Goal: Task Accomplishment & Management: Use online tool/utility

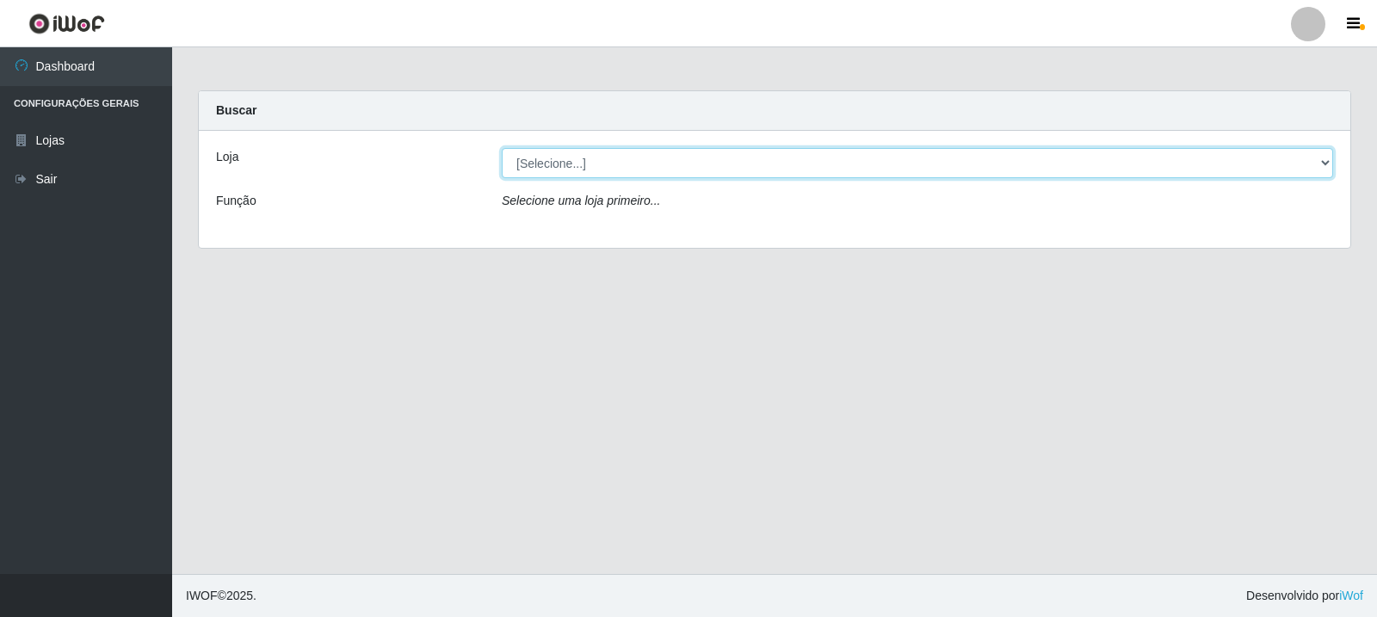
click at [1328, 163] on select "[Selecione...] Rede Compras Supermercados - LOJA 3" at bounding box center [917, 163] width 831 height 30
select select "162"
click at [502, 148] on select "[Selecione...] Rede Compras Supermercados - LOJA 3" at bounding box center [917, 163] width 831 height 30
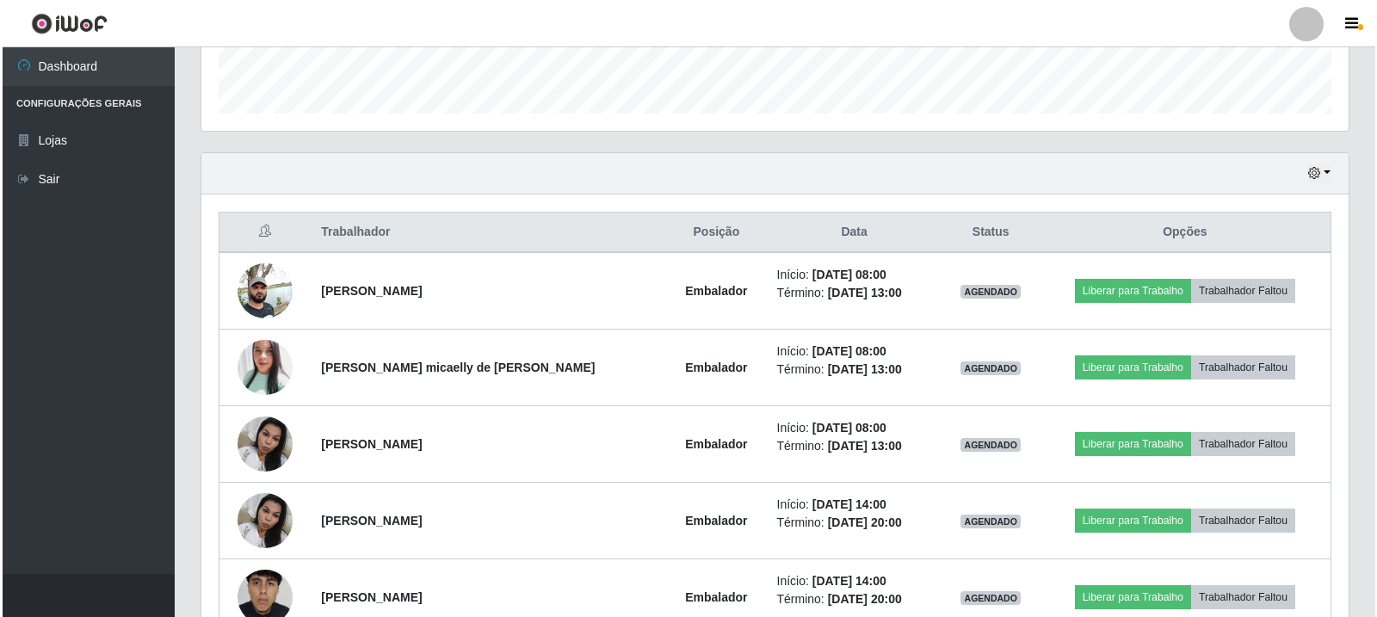
scroll to position [516, 0]
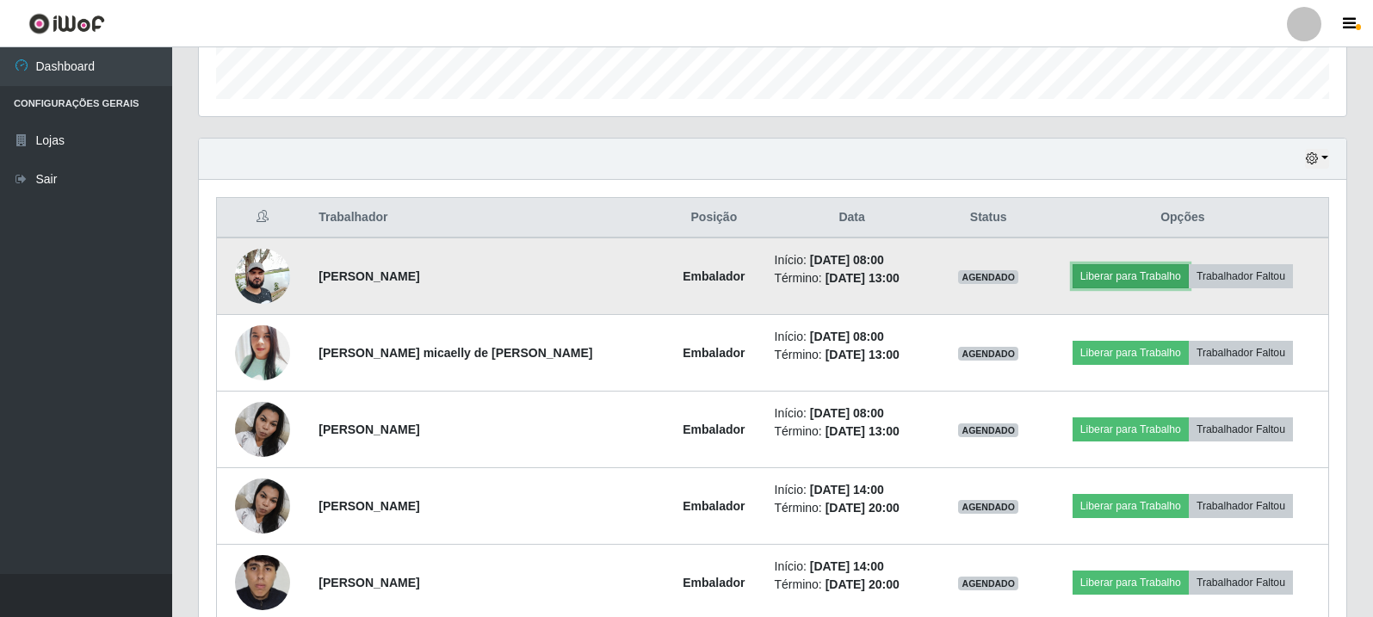
click at [1112, 279] on button "Liberar para Trabalho" at bounding box center [1130, 276] width 116 height 24
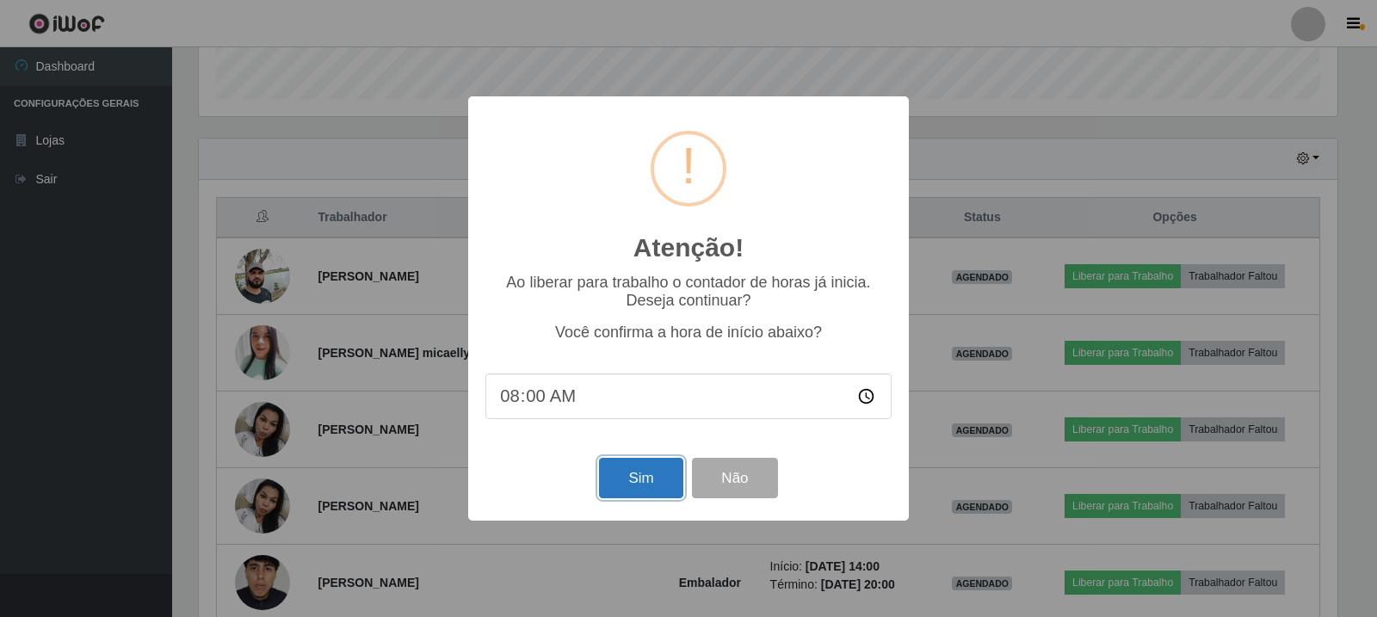
click at [658, 480] on button "Sim" at bounding box center [640, 478] width 83 height 40
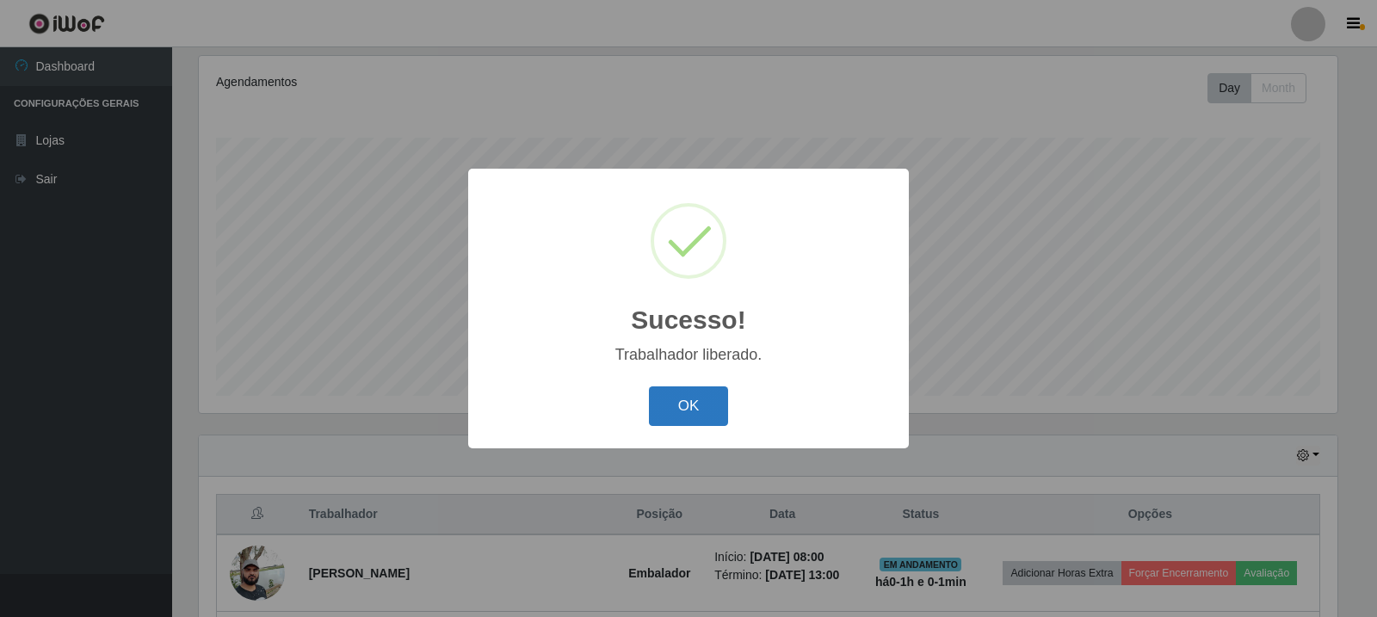
click at [720, 406] on button "OK" at bounding box center [689, 406] width 80 height 40
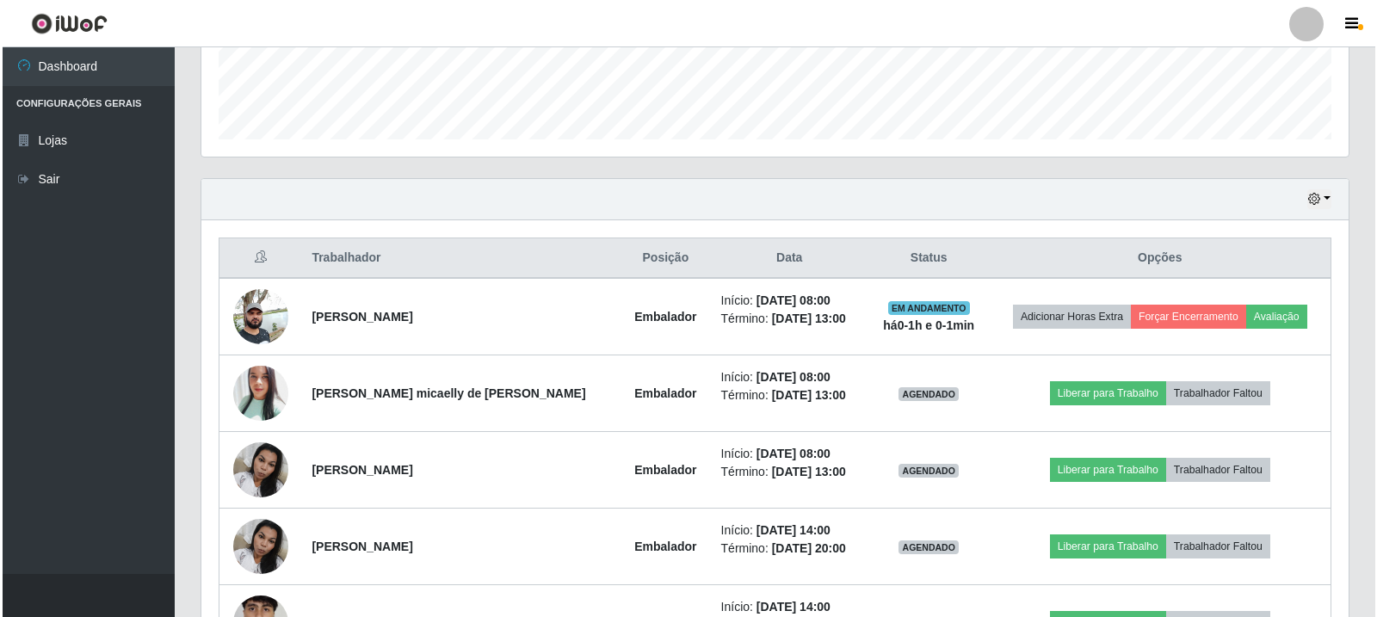
scroll to position [478, 0]
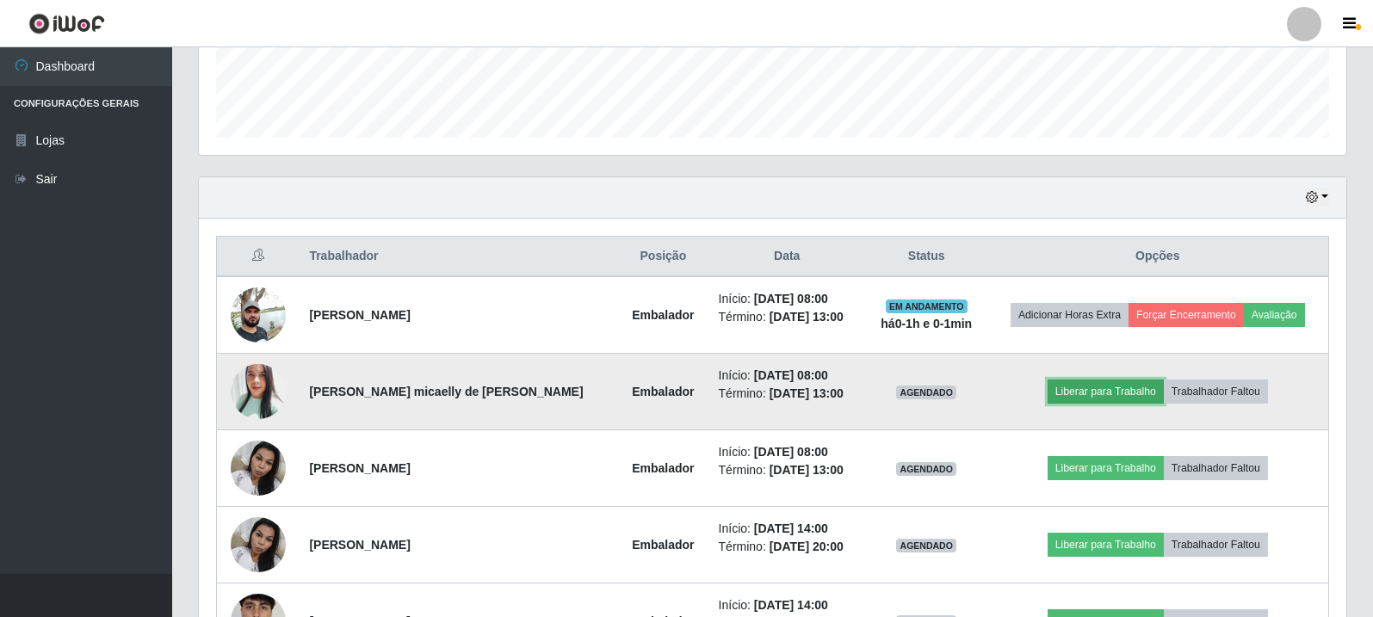
click at [1112, 392] on button "Liberar para Trabalho" at bounding box center [1105, 392] width 116 height 24
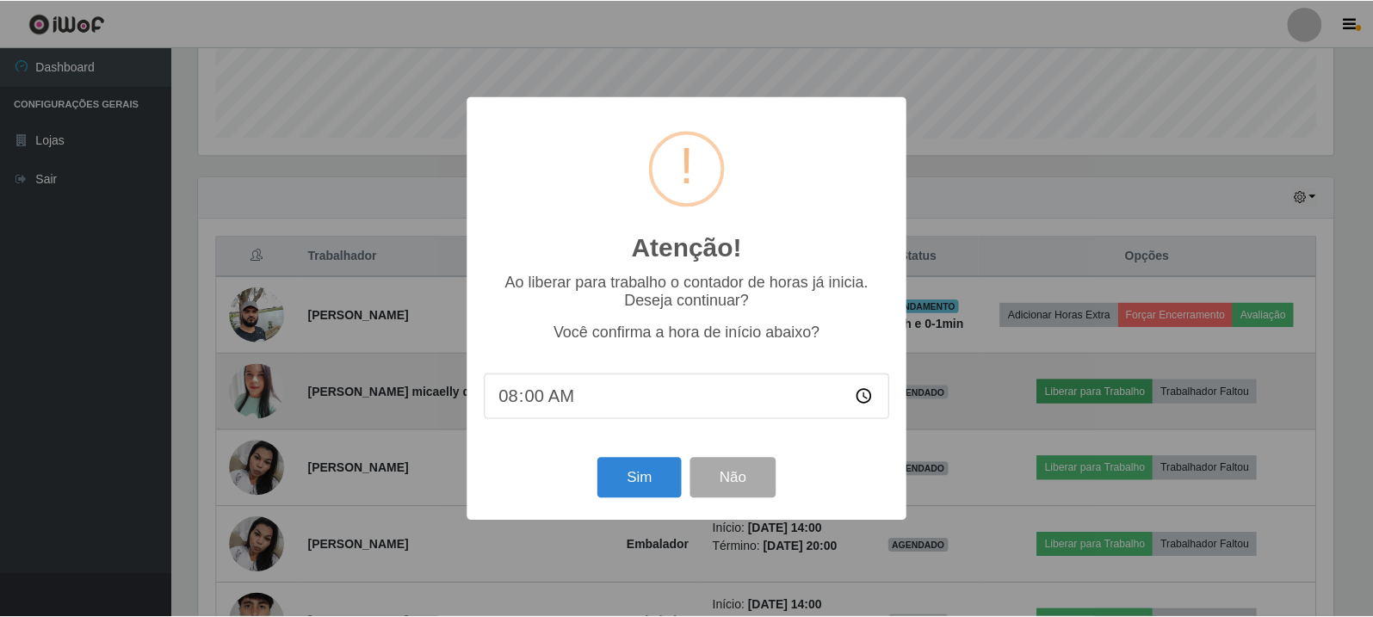
scroll to position [357, 1139]
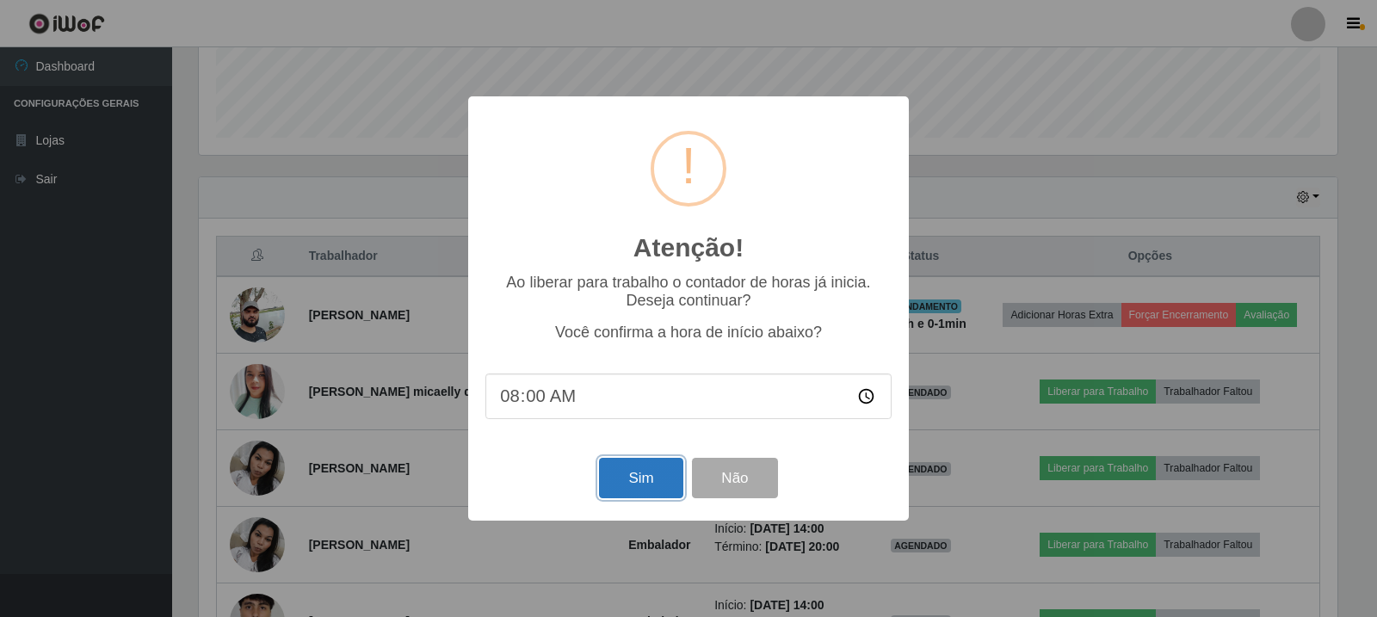
click at [646, 485] on button "Sim" at bounding box center [640, 478] width 83 height 40
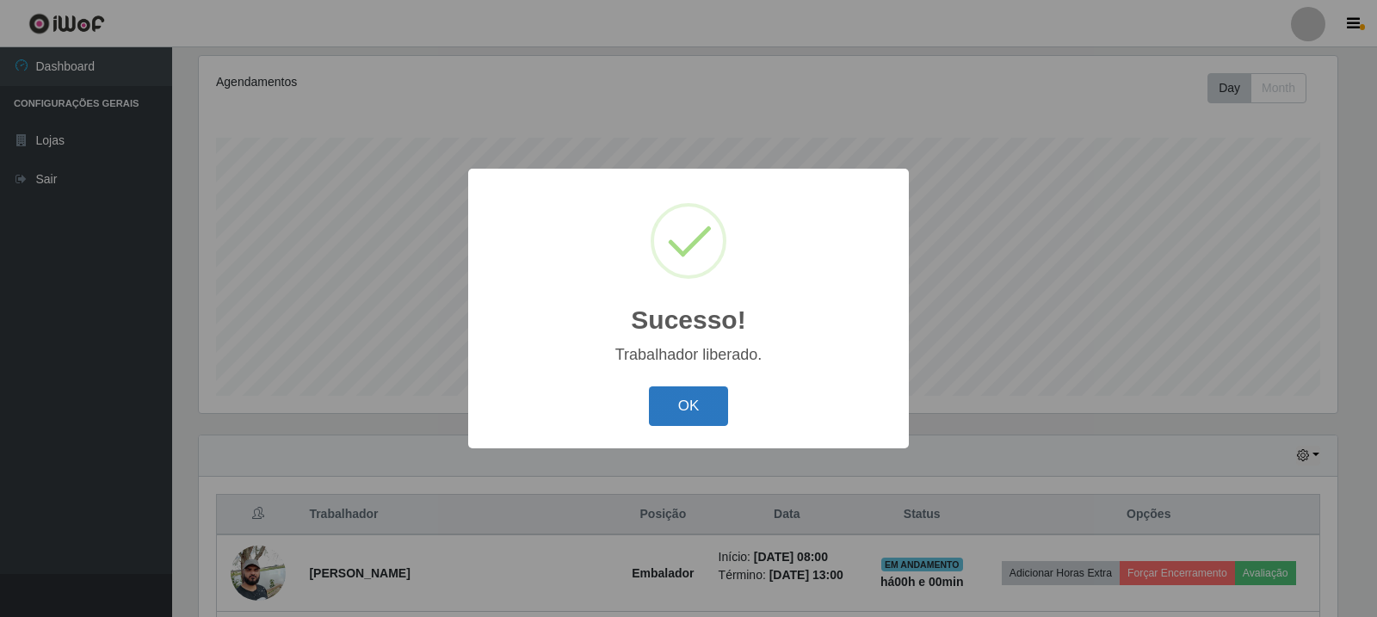
click at [690, 400] on button "OK" at bounding box center [689, 406] width 80 height 40
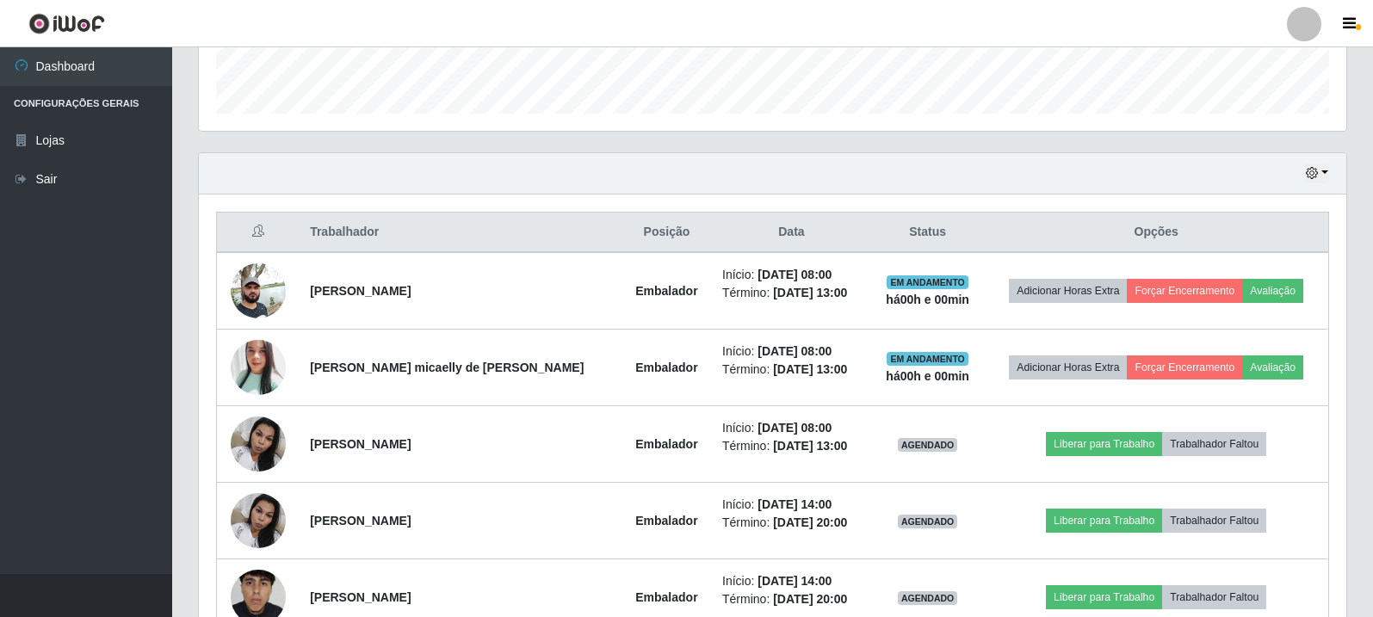
scroll to position [564, 0]
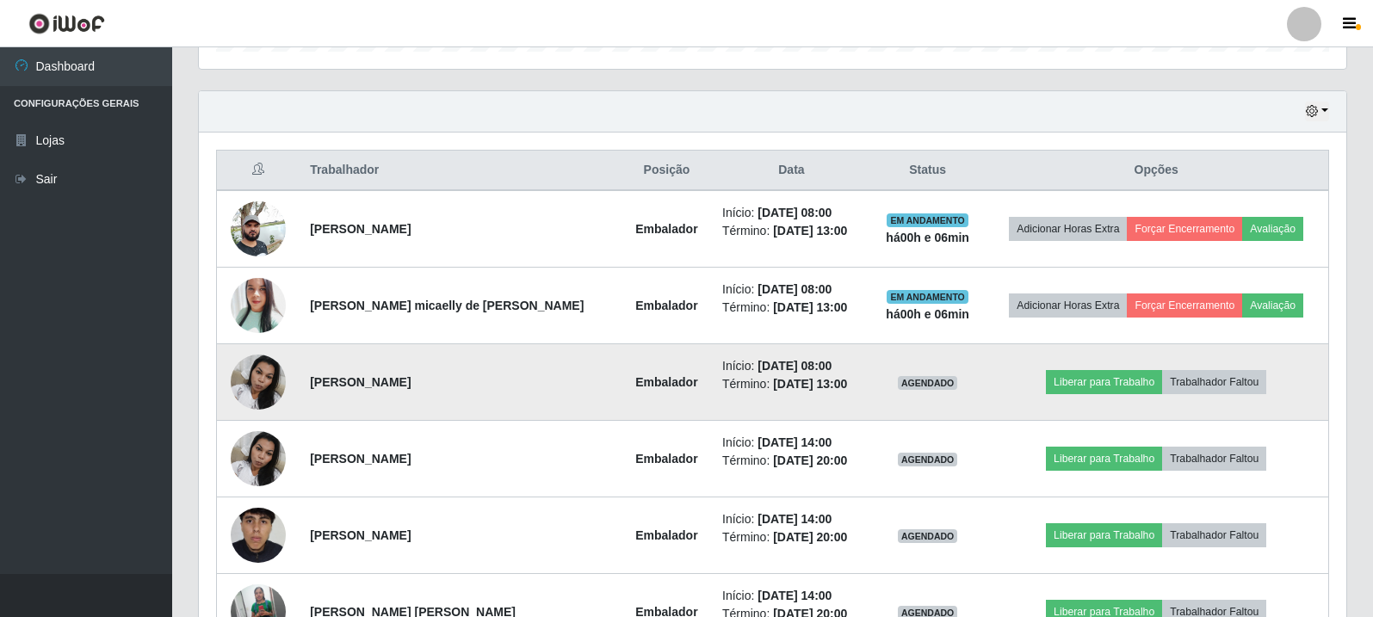
click at [1312, 349] on td "Liberar para Trabalho Trabalhador Faltou" at bounding box center [1156, 382] width 344 height 77
click at [1101, 391] on button "Liberar para Trabalho" at bounding box center [1104, 382] width 116 height 24
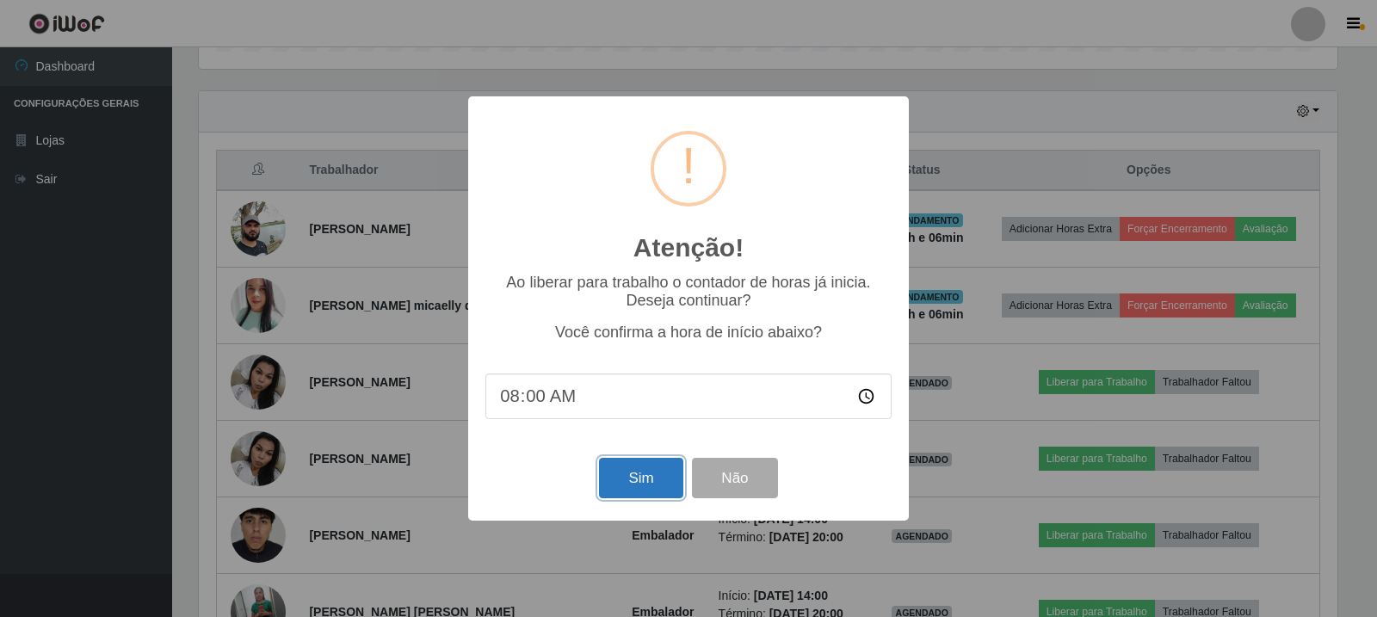
click at [641, 479] on button "Sim" at bounding box center [640, 478] width 83 height 40
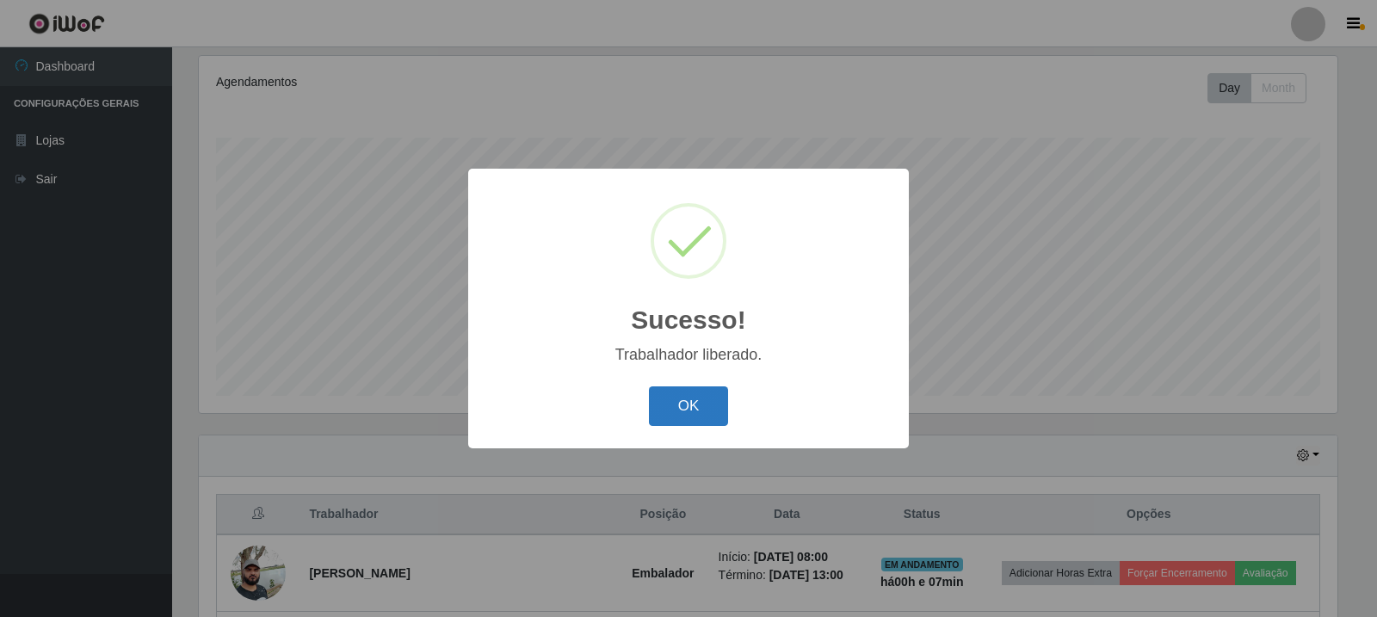
click at [688, 411] on button "OK" at bounding box center [689, 406] width 80 height 40
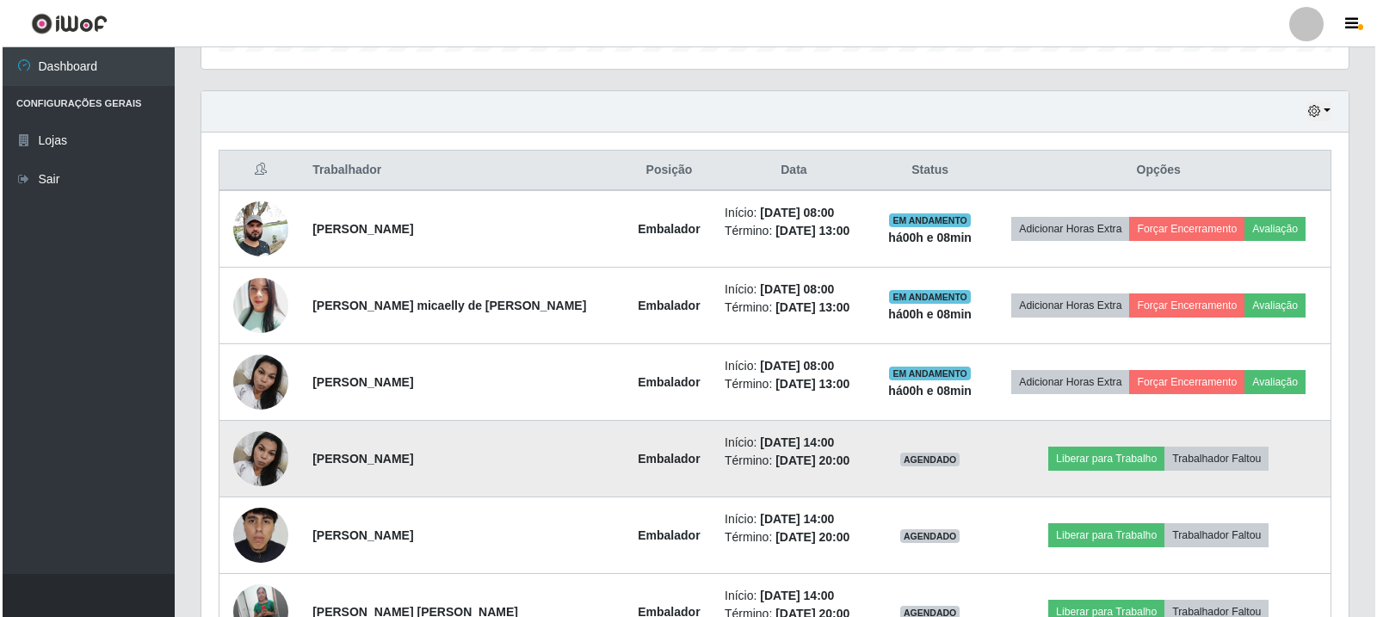
scroll to position [650, 0]
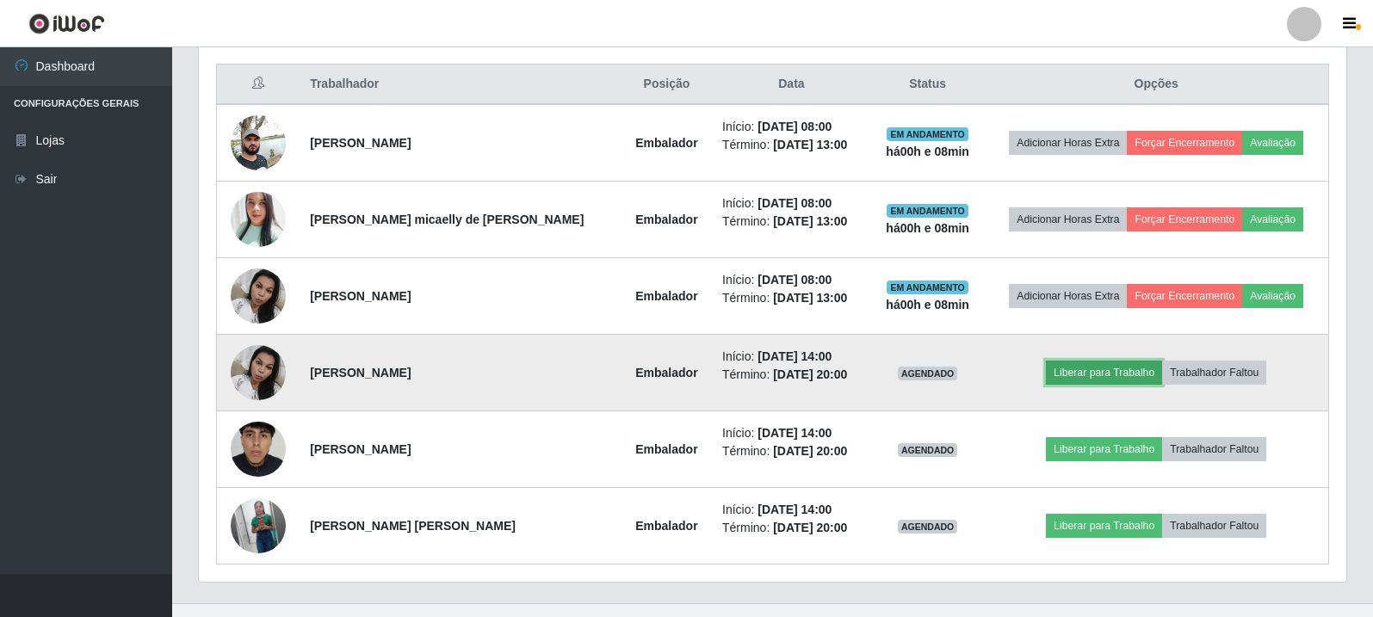
click at [1139, 376] on button "Liberar para Trabalho" at bounding box center [1104, 373] width 116 height 24
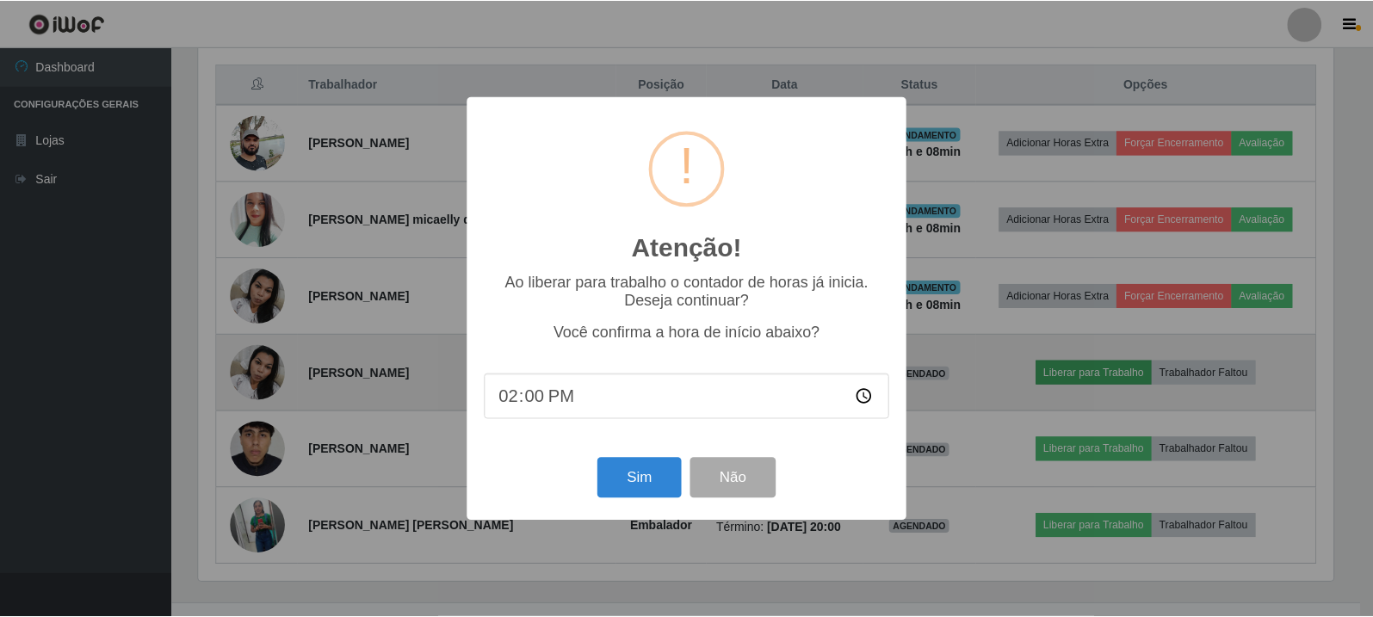
scroll to position [357, 1139]
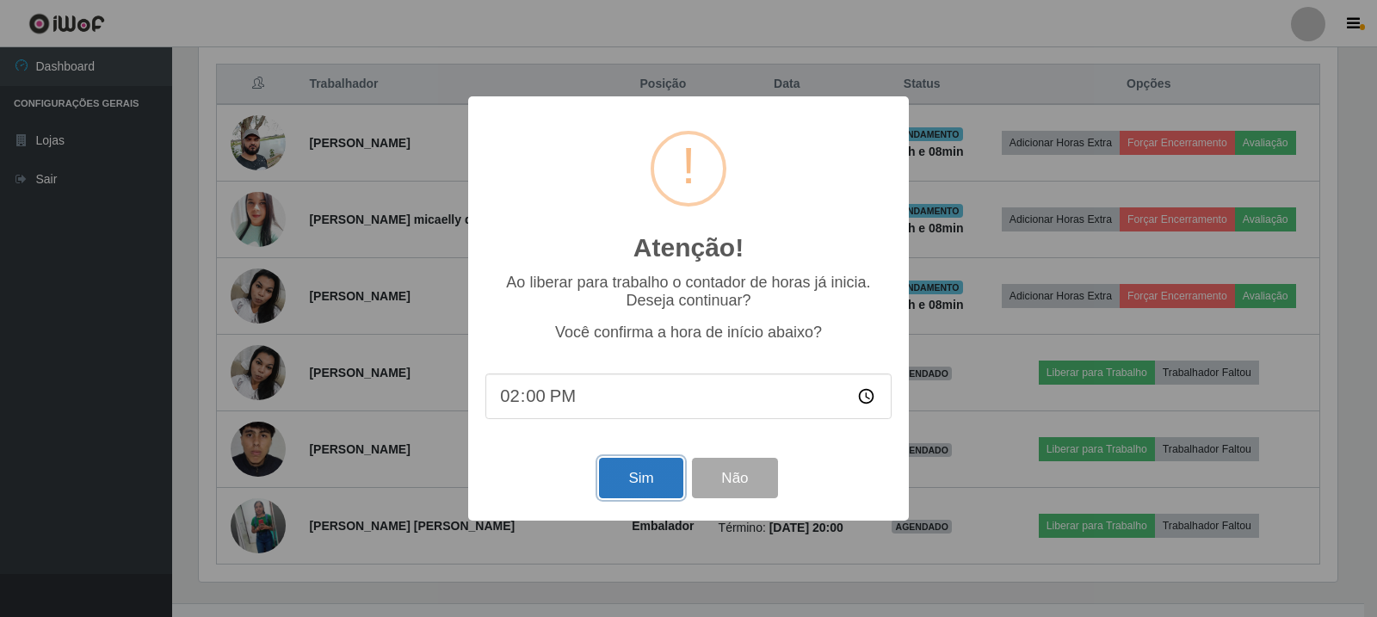
click at [658, 479] on button "Sim" at bounding box center [640, 478] width 83 height 40
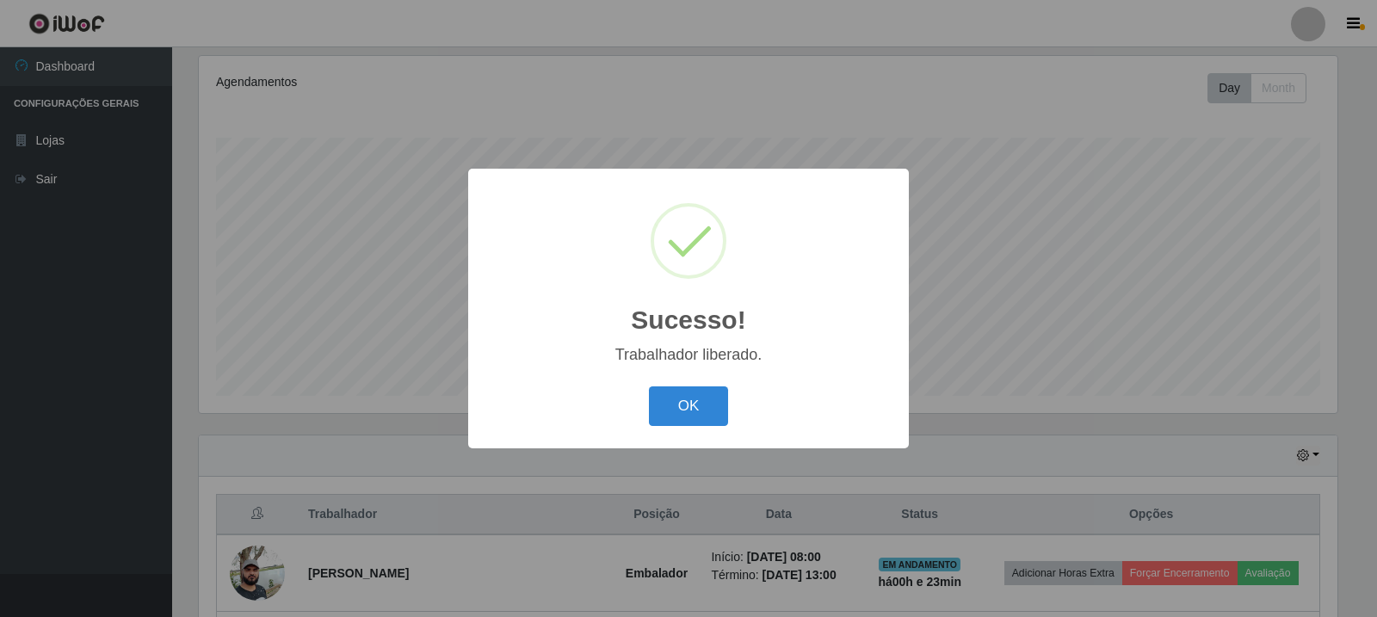
click at [1154, 385] on div "Sucesso! × Trabalhador liberado. OK Cancel" at bounding box center [688, 308] width 1377 height 617
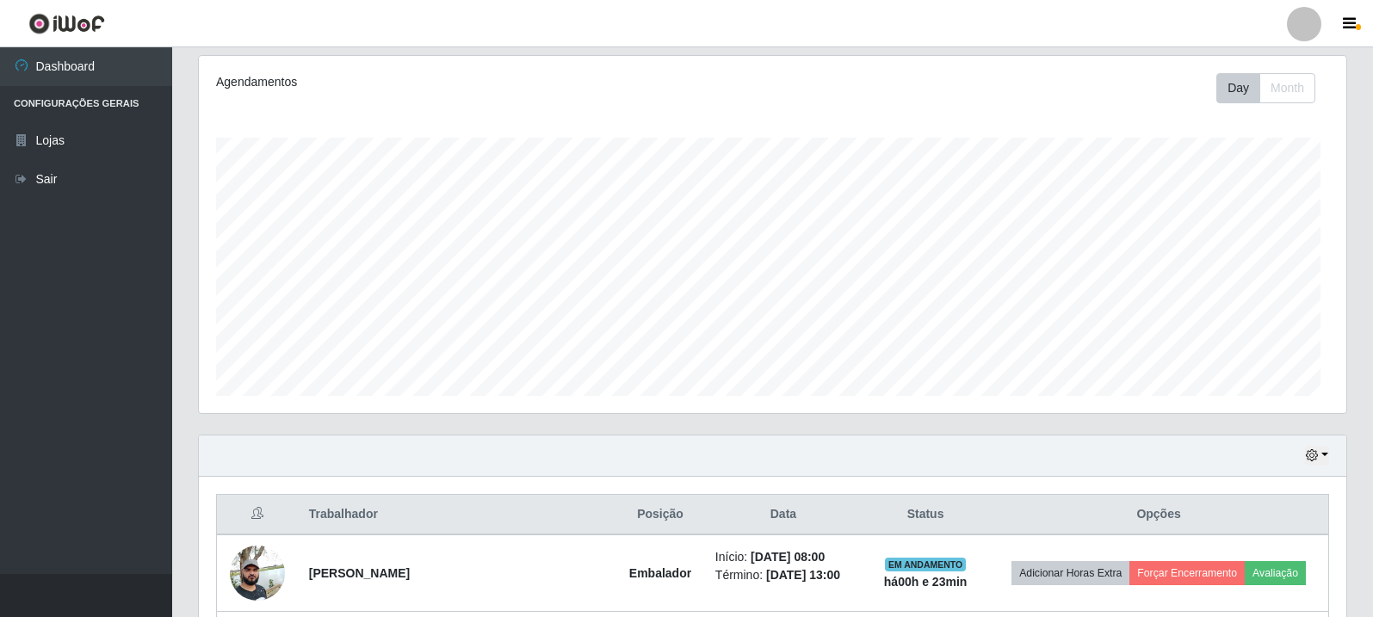
scroll to position [357, 1147]
click at [964, 102] on div "Day Month" at bounding box center [1009, 88] width 664 height 30
